Goal: Find specific page/section: Find specific page/section

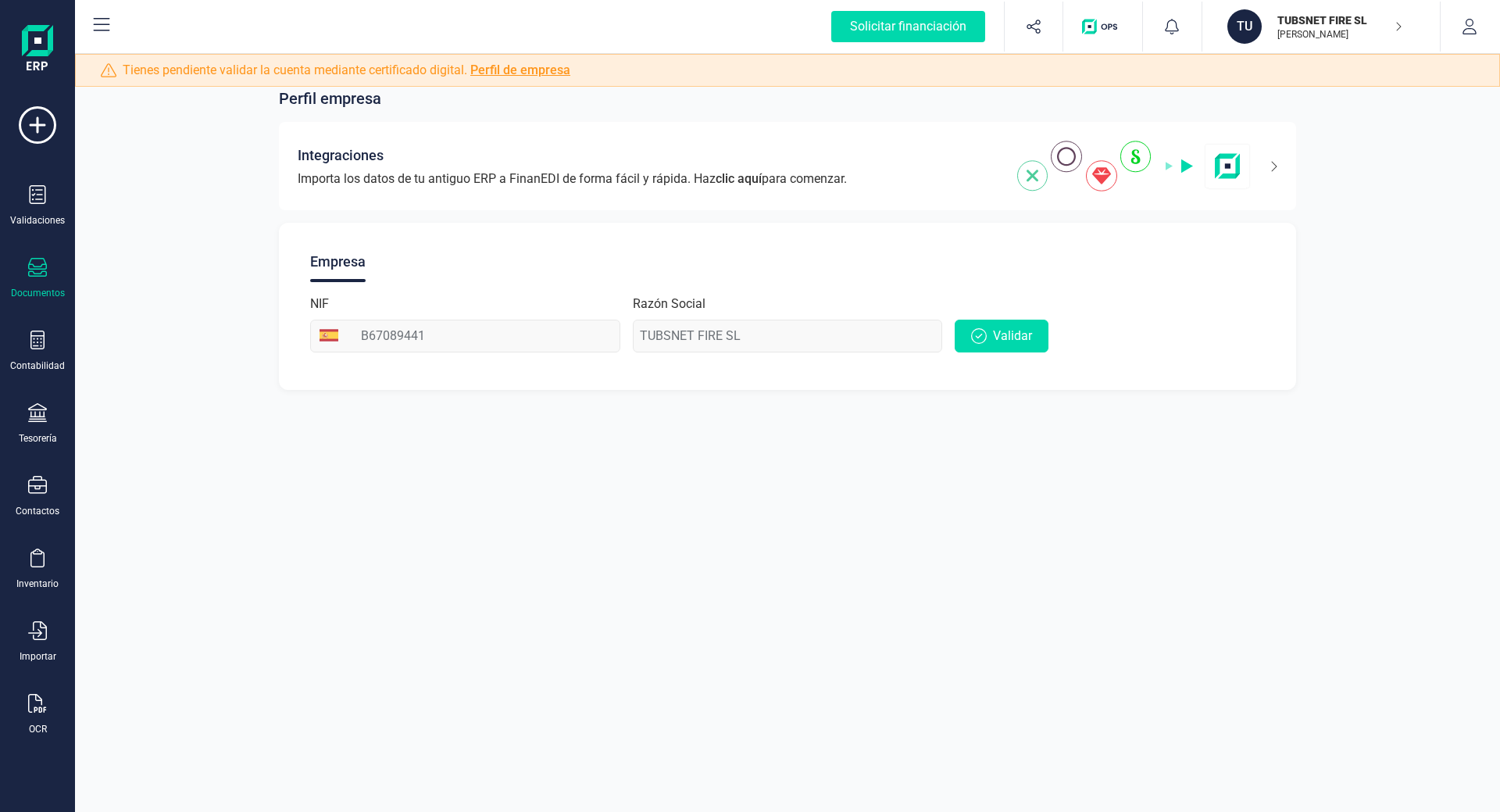
click at [29, 281] on div "Documentos" at bounding box center [37, 279] width 62 height 42
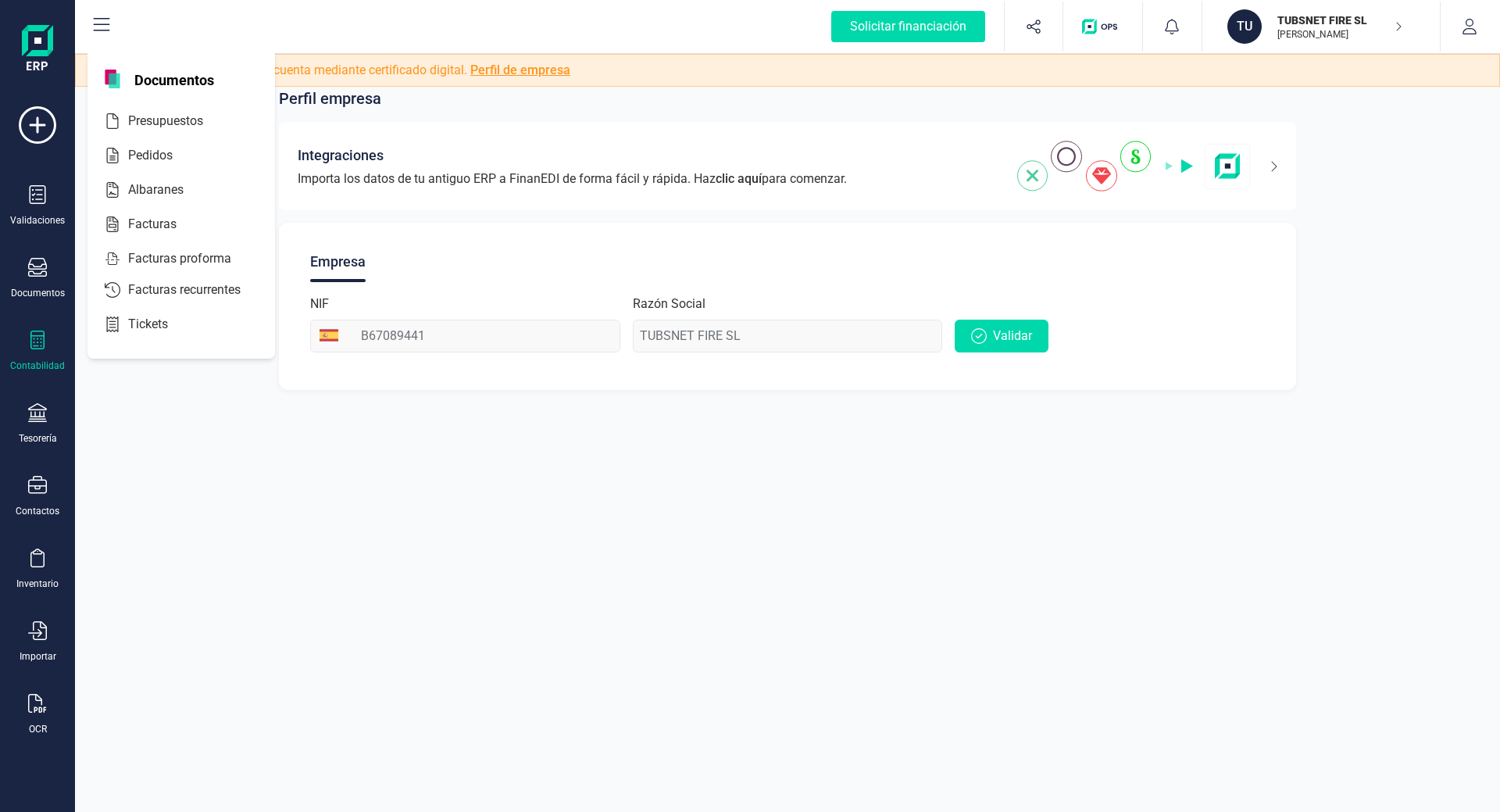
click at [39, 352] on div at bounding box center [37, 341] width 19 height 23
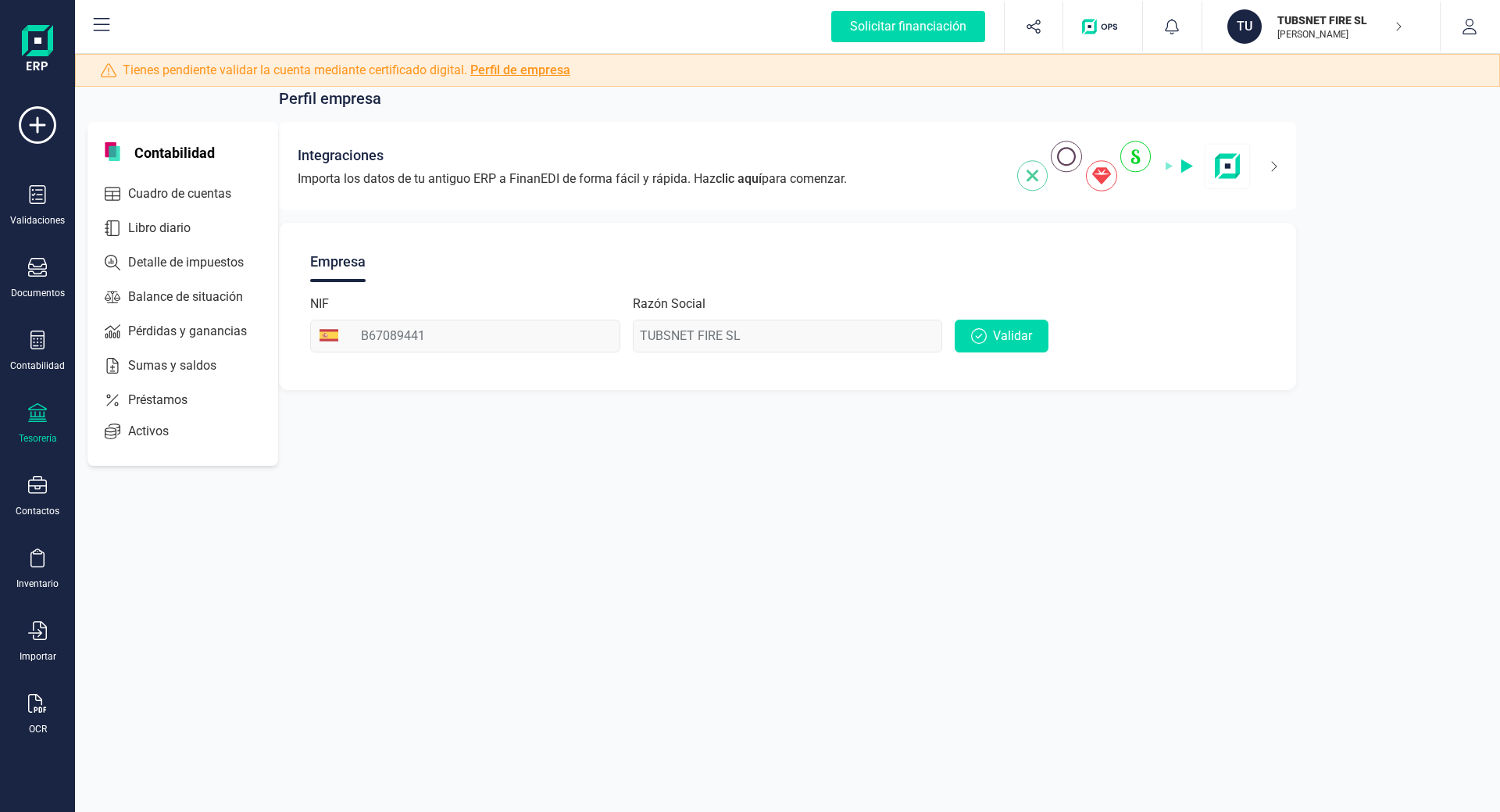
click at [37, 420] on icon at bounding box center [37, 412] width 19 height 19
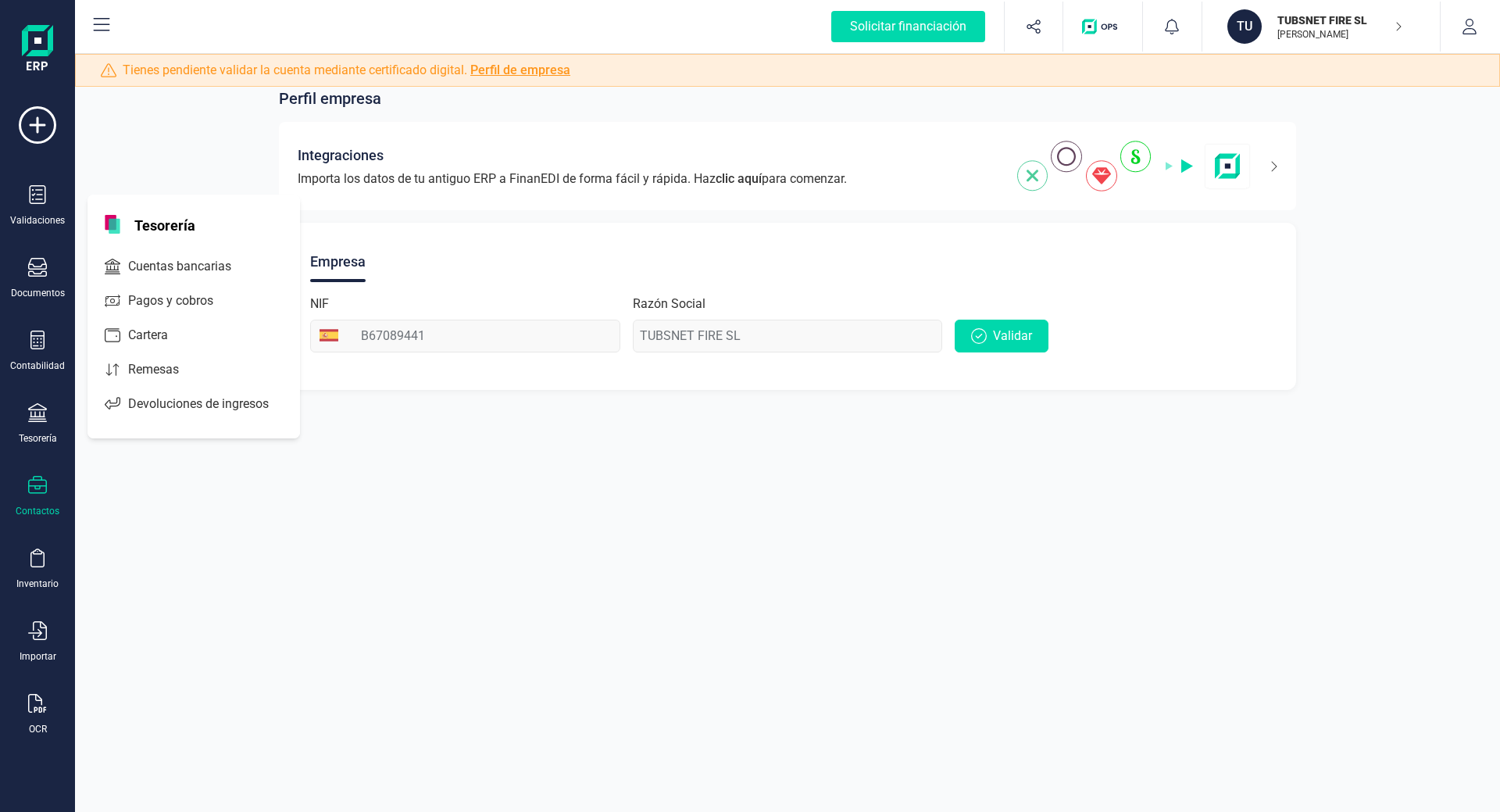
click at [42, 499] on div "Contactos" at bounding box center [37, 496] width 62 height 42
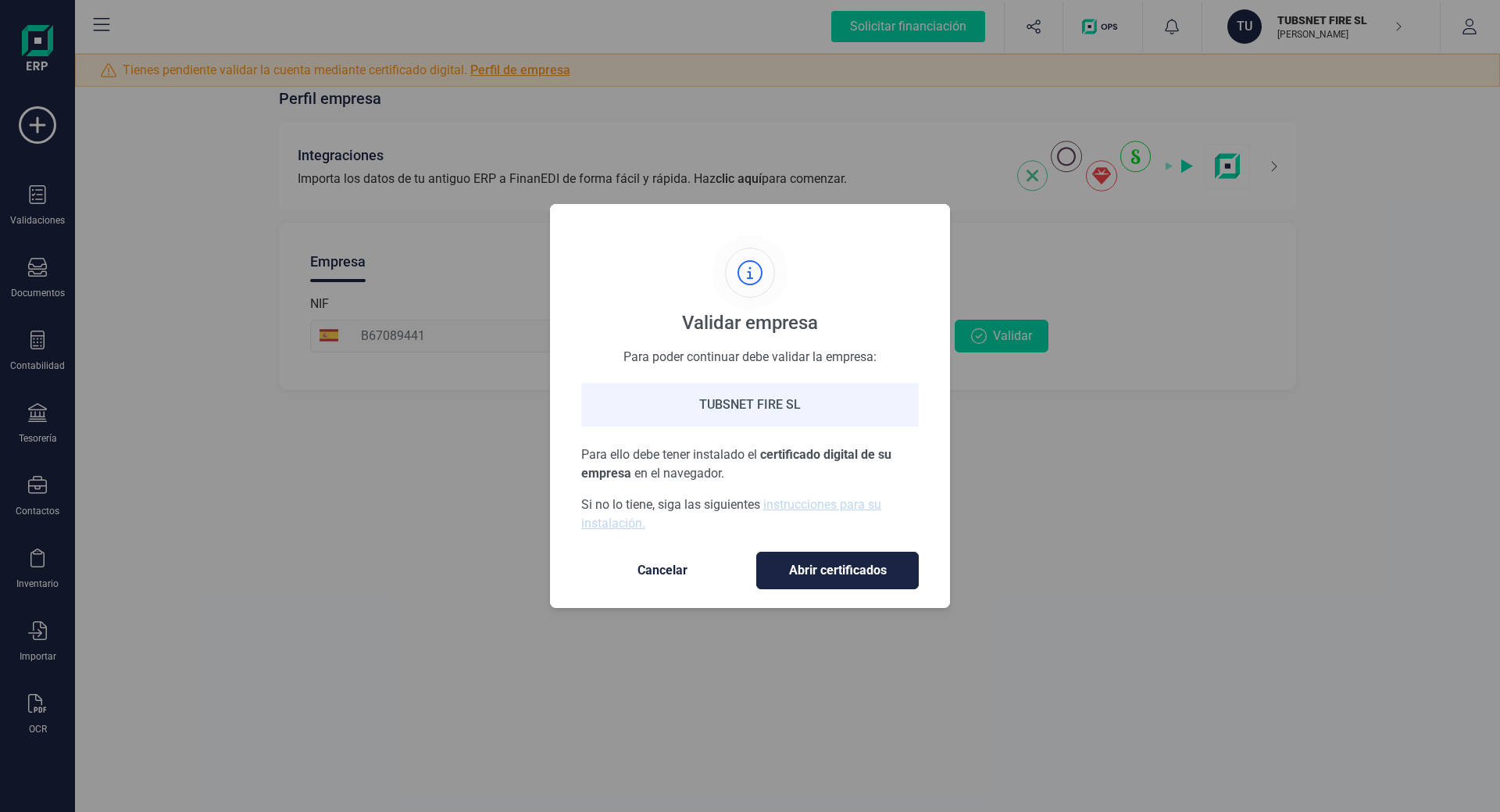
click at [666, 578] on button "Cancelar" at bounding box center [662, 570] width 162 height 38
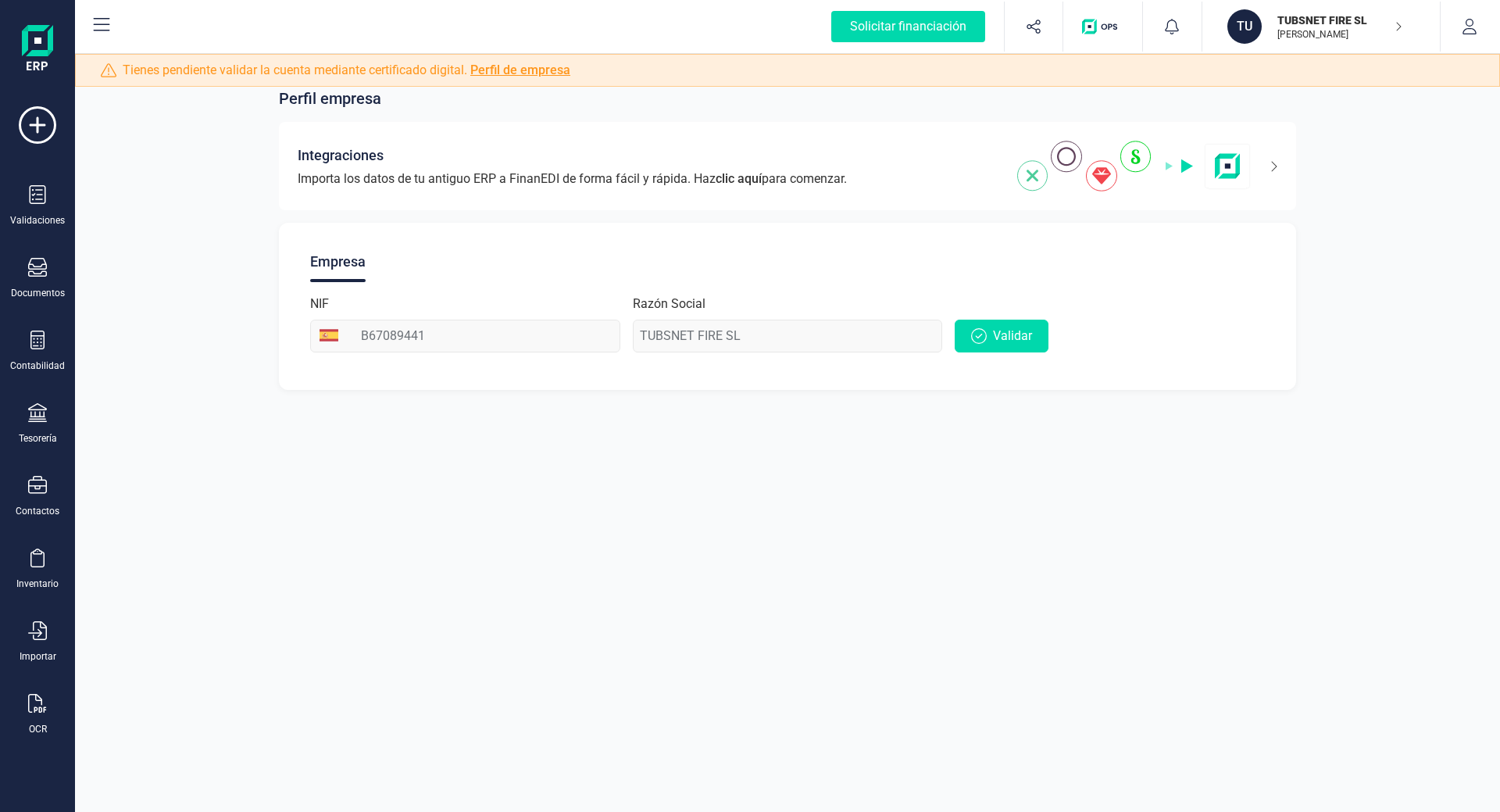
click at [42, 41] on img at bounding box center [37, 50] width 32 height 50
